Goal: Task Accomplishment & Management: Complete application form

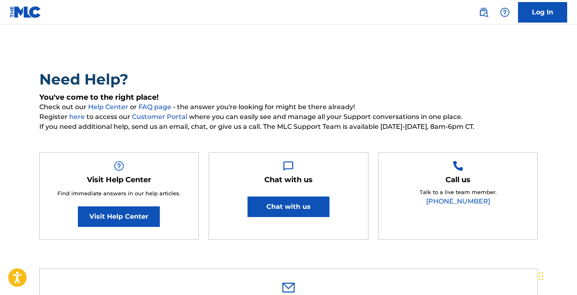
scroll to position [25, 0]
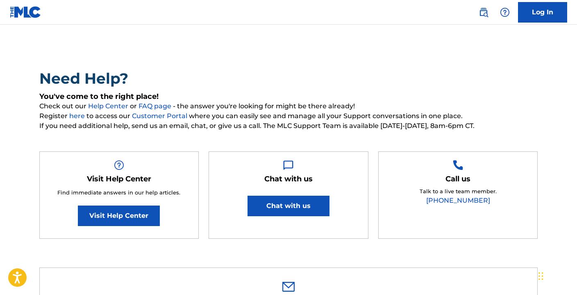
click at [123, 216] on link "Visit Help Center" at bounding box center [119, 215] width 82 height 21
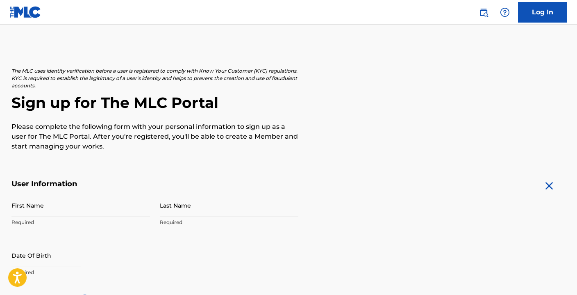
scroll to position [94, 0]
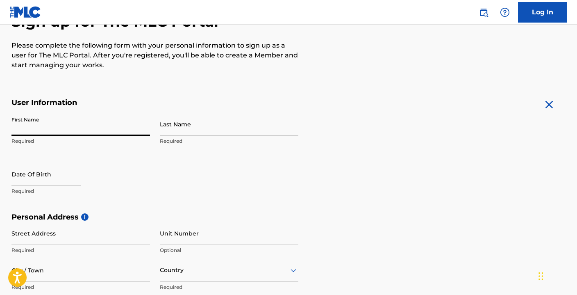
click at [75, 119] on input "First Name" at bounding box center [80, 123] width 139 height 23
type input "[PERSON_NAME]"
click at [247, 130] on input "Last Name" at bounding box center [229, 123] width 139 height 23
type input "Plaza"
click at [36, 186] on div at bounding box center [46, 174] width 70 height 25
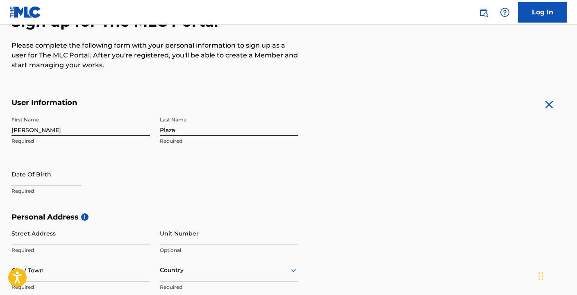
click at [38, 184] on input "text" at bounding box center [46, 173] width 70 height 23
select select "8"
select select "2025"
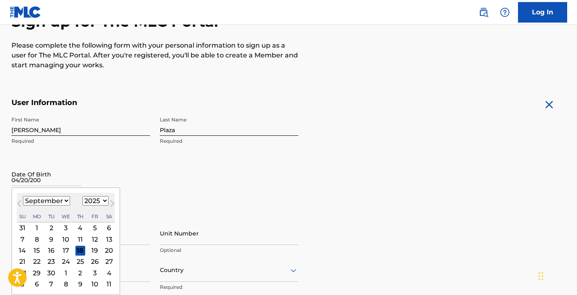
type input "04/20/2000"
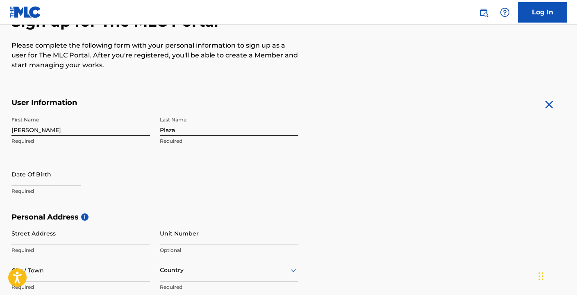
click at [168, 182] on div "First Name Jeffrey Required Last Name Plaza Required Date Of Birth Required" at bounding box center [154, 162] width 287 height 100
click at [12, 194] on p "Required" at bounding box center [80, 190] width 139 height 7
select select "8"
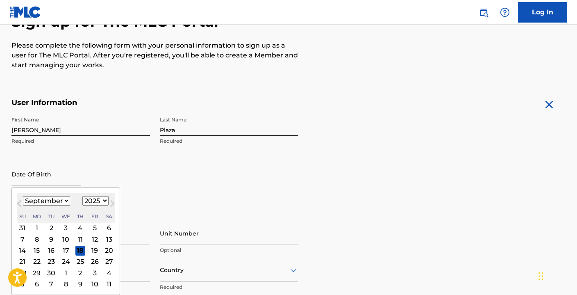
click at [37, 178] on input "text" at bounding box center [46, 173] width 70 height 23
click at [96, 198] on select "1899 1900 1901 1902 1903 1904 1905 1906 1907 1908 1909 1910 1911 1912 1913 1914…" at bounding box center [95, 200] width 26 height 9
select select "2000"
click at [82, 196] on select "1899 1900 1901 1902 1903 1904 1905 1906 1907 1908 1909 1910 1911 1912 1913 1914…" at bounding box center [95, 200] width 26 height 9
click at [60, 197] on select "January February March April May June July August September October November De…" at bounding box center [46, 200] width 47 height 9
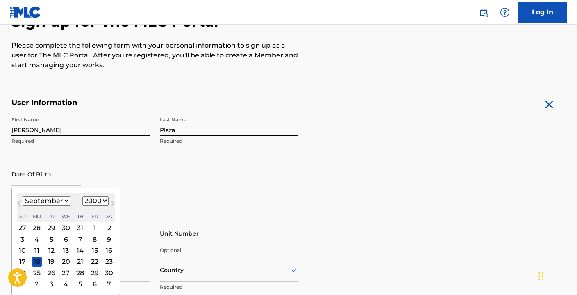
select select "3"
click at [23, 196] on select "January February March April May June July August September October November De…" at bounding box center [46, 200] width 47 height 9
click at [79, 262] on div "20" at bounding box center [80, 261] width 10 height 10
type input "April 20 2000"
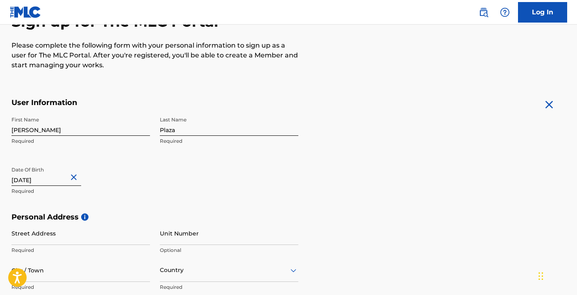
click at [108, 203] on div "First Name Jeffrey Required Last Name Plaza Required Date Of Birth April 20 200…" at bounding box center [154, 162] width 287 height 100
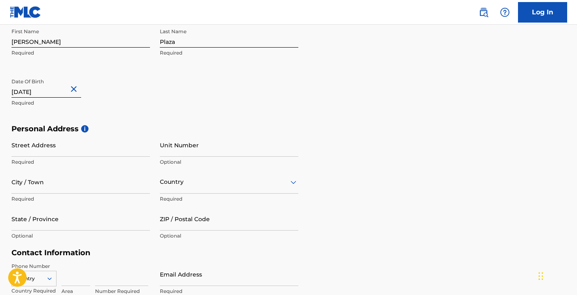
scroll to position [193, 0]
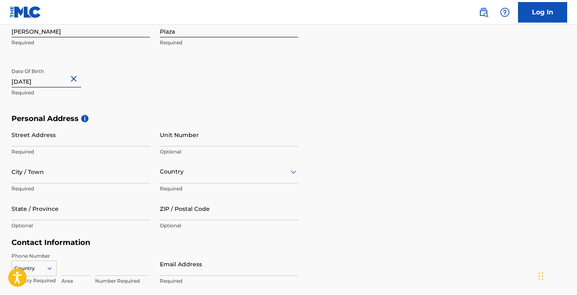
click at [83, 129] on input "Street Address" at bounding box center [80, 134] width 139 height 23
click at [110, 139] on input "2101" at bounding box center [80, 134] width 139 height 23
click at [108, 143] on input "2101" at bounding box center [80, 134] width 139 height 23
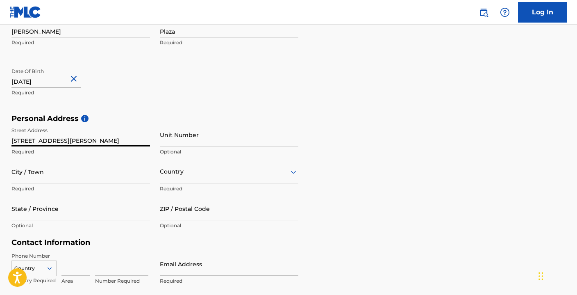
type input "2101 Carter Ave"
click at [86, 176] on input "City / Town" at bounding box center [80, 171] width 139 height 23
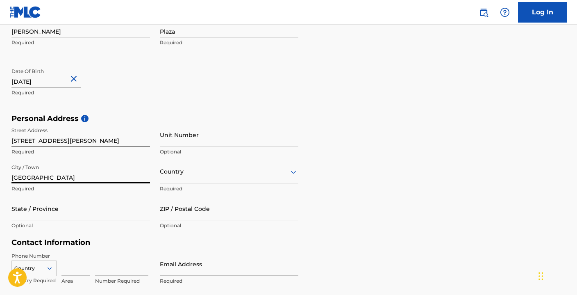
type input "Nashville"
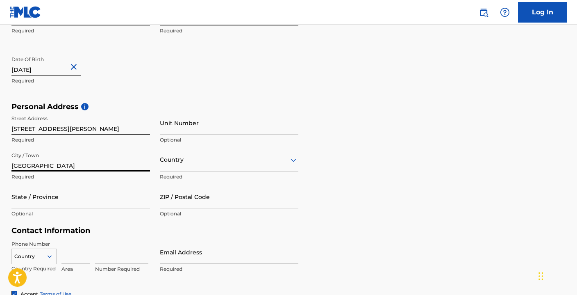
click at [186, 171] on div "Country" at bounding box center [229, 159] width 139 height 23
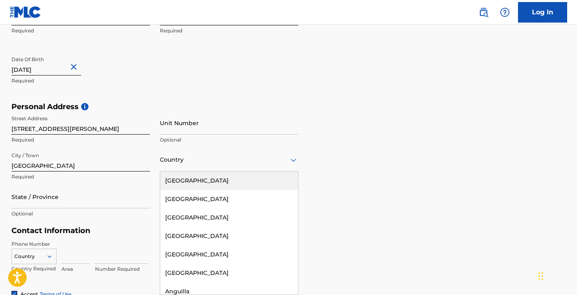
click at [186, 176] on div "United States" at bounding box center [229, 180] width 138 height 18
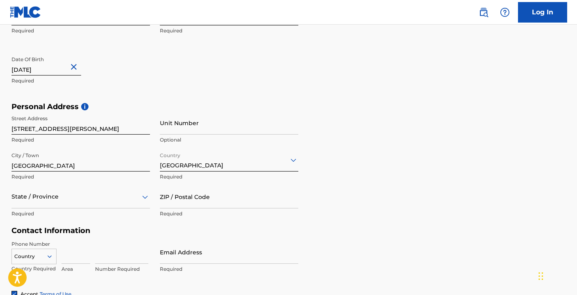
scroll to position [242, 0]
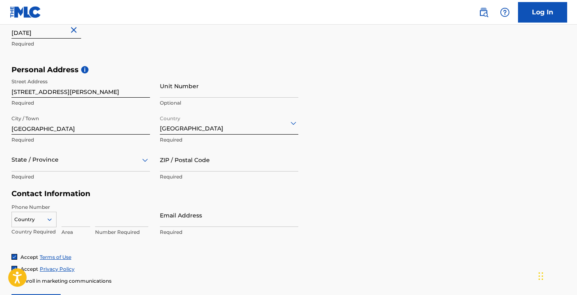
click at [64, 171] on div "State / Province" at bounding box center [80, 159] width 139 height 23
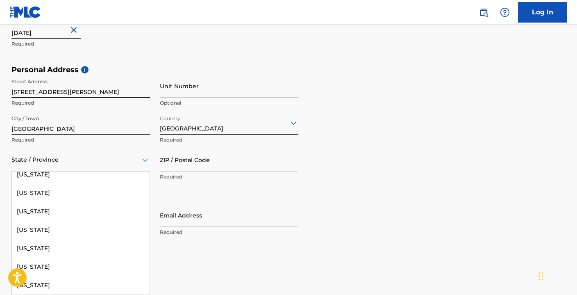
scroll to position [859, 0]
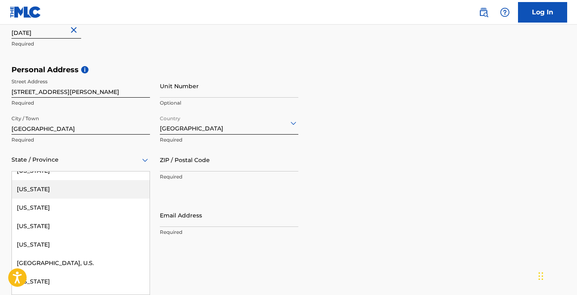
click at [78, 193] on div "Tennessee" at bounding box center [81, 189] width 138 height 18
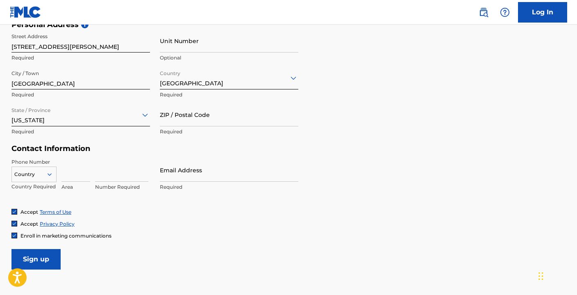
scroll to position [289, 0]
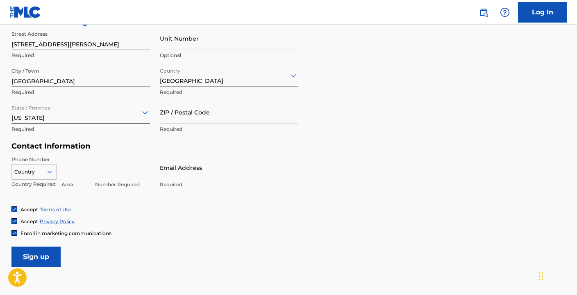
click at [81, 169] on input at bounding box center [76, 167] width 29 height 23
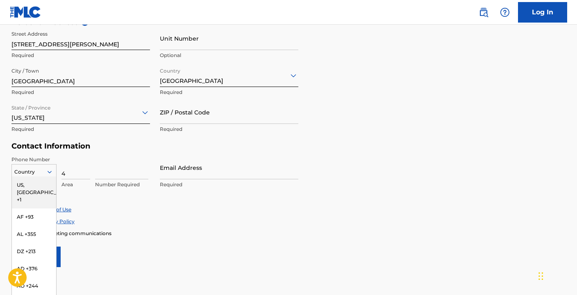
scroll to position [294, 0]
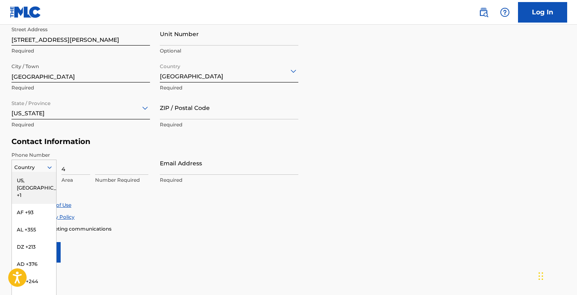
click at [49, 170] on icon at bounding box center [49, 167] width 7 height 7
click at [43, 184] on div "US, CA +1" at bounding box center [34, 188] width 44 height 32
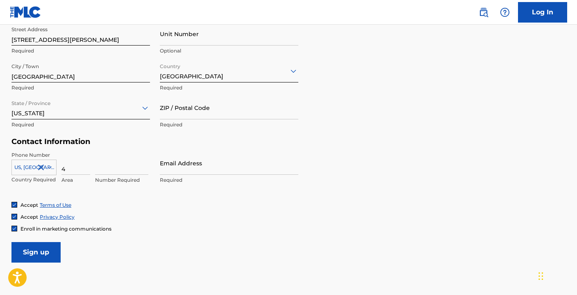
click at [87, 167] on input "4" at bounding box center [76, 162] width 29 height 23
type input "408"
click at [123, 173] on input at bounding box center [121, 162] width 53 height 23
type input "4"
type input "4898140"
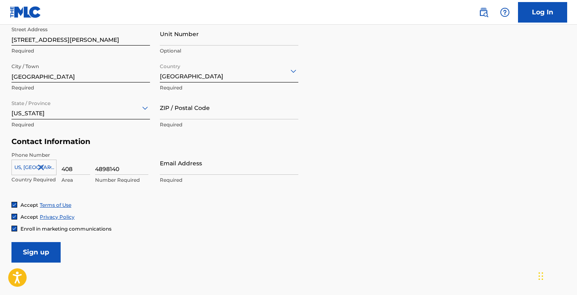
click at [207, 169] on input "Email Address" at bounding box center [229, 162] width 139 height 23
type input "jeffrey.plaza@redlightmanagement.com"
click at [133, 224] on div "Accept Terms of Use Accept Privacy Policy Enroll in marketing communications" at bounding box center [288, 216] width 555 height 31
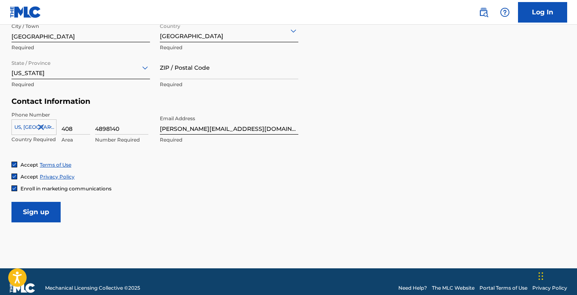
scroll to position [346, 0]
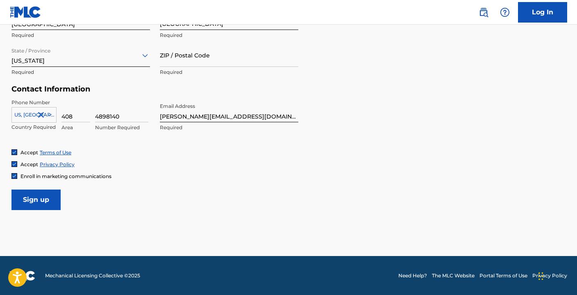
click at [46, 173] on span "Enroll in marketing communications" at bounding box center [66, 176] width 91 height 6
click at [41, 196] on input "Sign up" at bounding box center [35, 199] width 49 height 21
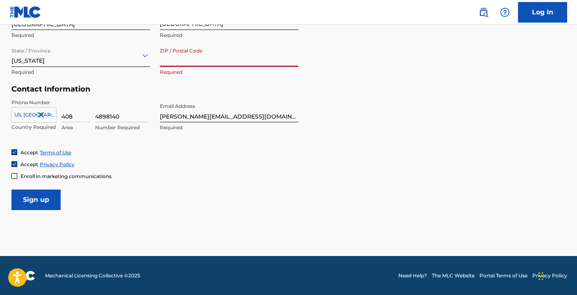
click at [208, 56] on input "ZIP / Postal Code" at bounding box center [229, 54] width 139 height 23
type input "37206"
click at [32, 201] on input "Sign up" at bounding box center [35, 199] width 49 height 21
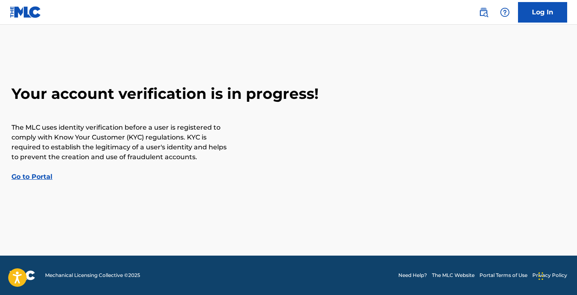
click at [43, 172] on div "Your account verification is in progress! The MLC uses identity verification be…" at bounding box center [289, 132] width 574 height 97
click at [43, 175] on link "Go to Portal" at bounding box center [31, 177] width 41 height 8
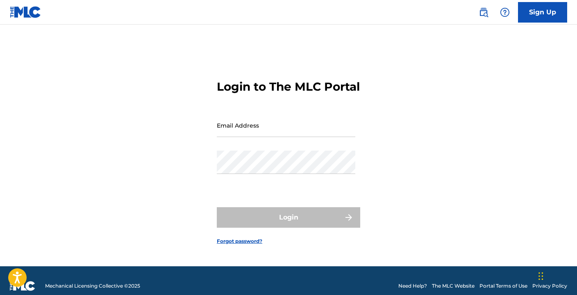
click at [315, 137] on input "Email Address" at bounding box center [286, 125] width 139 height 23
type input "jeffrey.plaza@redlightmanagement.com"
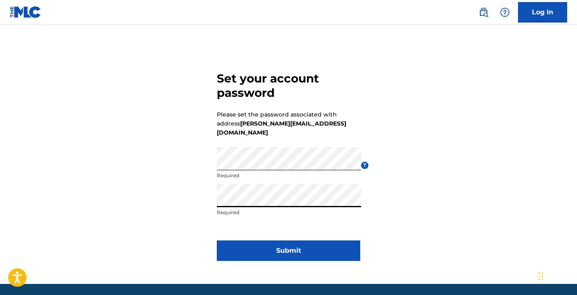
click at [309, 248] on button "Submit" at bounding box center [289, 250] width 144 height 21
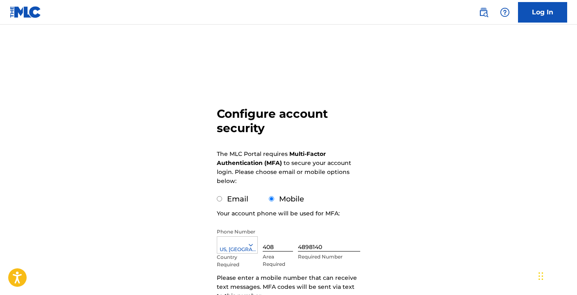
click at [169, 120] on div "Configure account security The MLC Portal requires Multi-Factor Authentication …" at bounding box center [289, 200] width 574 height 310
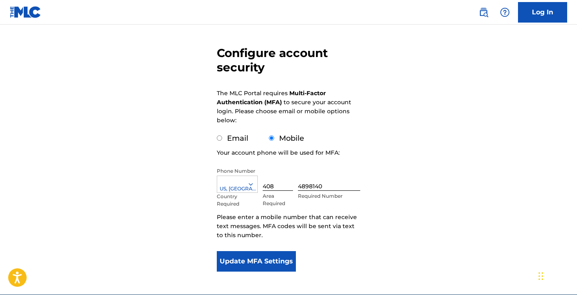
scroll to position [71, 0]
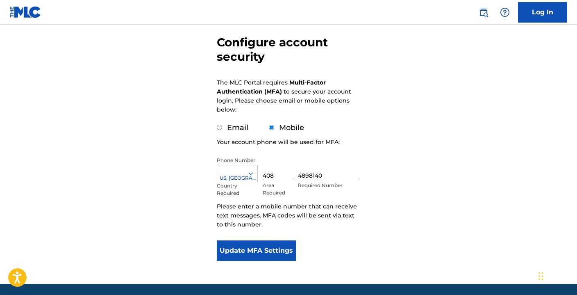
click at [251, 253] on button "Update MFA Settings" at bounding box center [256, 250] width 79 height 21
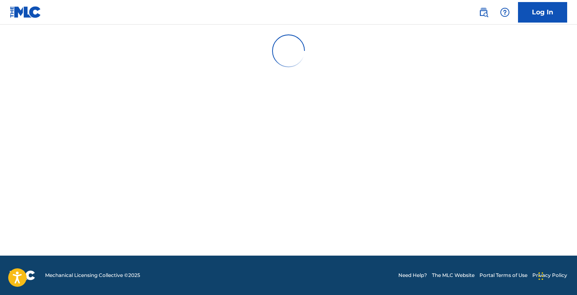
scroll to position [0, 0]
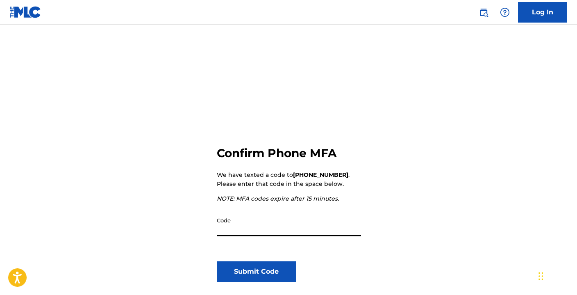
paste input "625678"
type input "625678"
click at [287, 269] on button "Submit Code" at bounding box center [256, 271] width 79 height 21
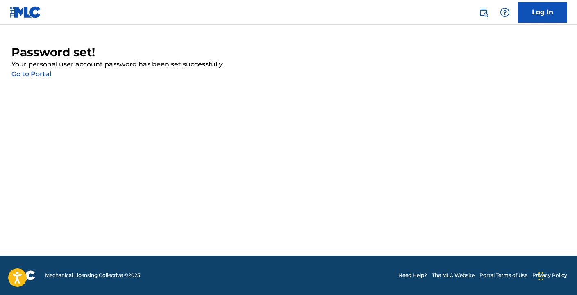
click at [30, 75] on link "Go to Portal" at bounding box center [31, 74] width 40 height 8
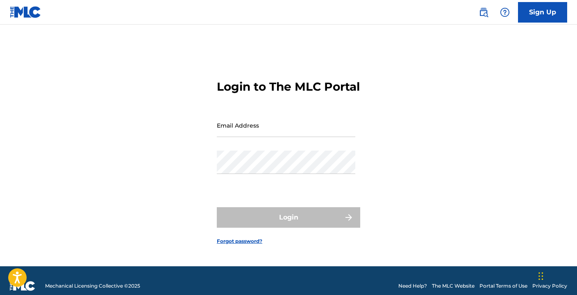
click at [283, 137] on input "Email Address" at bounding box center [286, 125] width 139 height 23
type input "jeffrey.plaza@redlightmanagement.com"
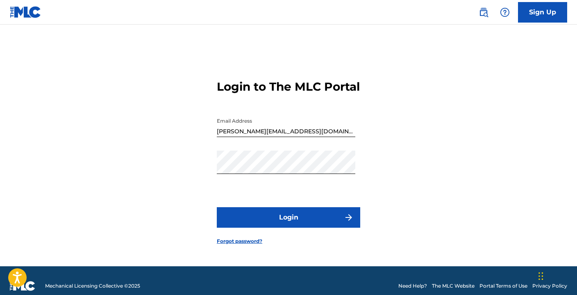
click at [280, 223] on button "Login" at bounding box center [289, 217] width 144 height 21
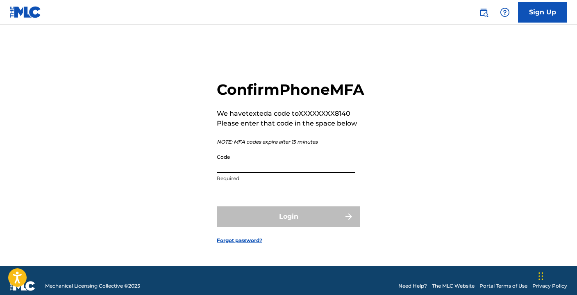
click at [234, 173] on input "Code" at bounding box center [286, 161] width 139 height 23
paste input "880061"
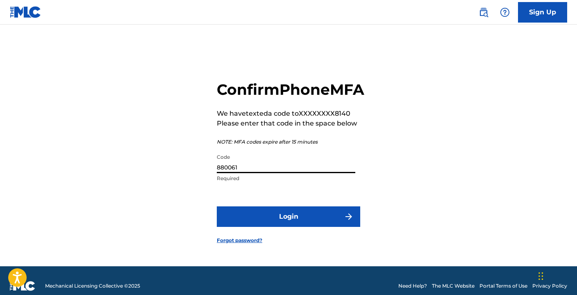
type input "880061"
click at [289, 224] on button "Login" at bounding box center [289, 216] width 144 height 21
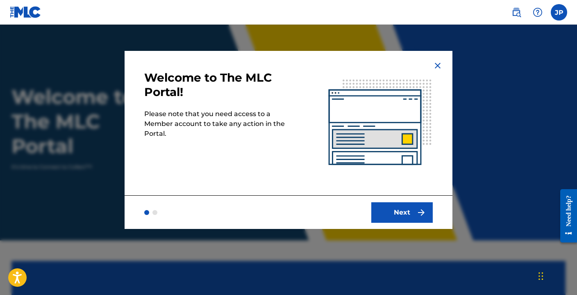
click at [422, 218] on button "Next" at bounding box center [403, 212] width 62 height 21
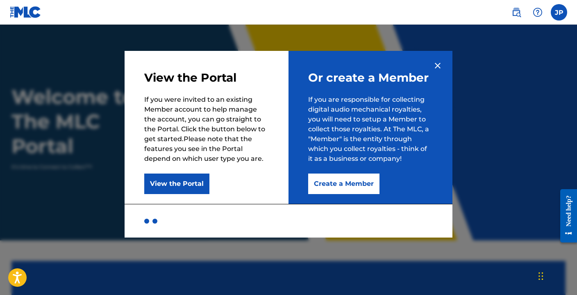
click at [162, 181] on button "View the Portal" at bounding box center [176, 183] width 65 height 21
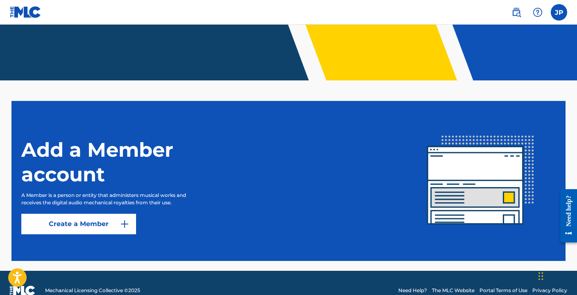
scroll to position [175, 0]
